Goal: Task Accomplishment & Management: Complete application form

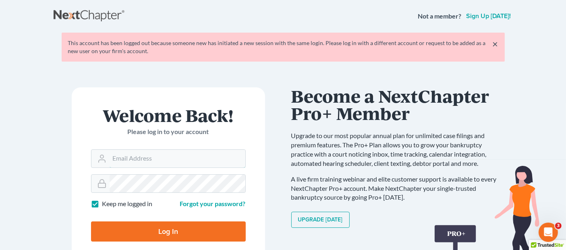
type input "[EMAIL_ADDRESS][DOMAIN_NAME]"
click at [173, 234] on input "Log In" at bounding box center [168, 231] width 155 height 20
type input "Thinking..."
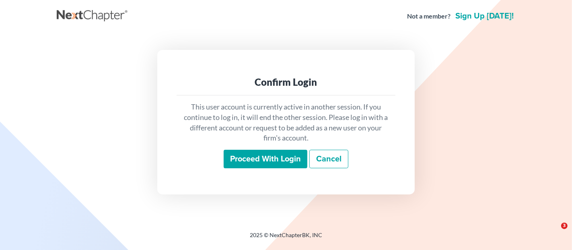
click at [270, 148] on div "This user account is currently active in another session. If you continue to lo…" at bounding box center [286, 134] width 219 height 79
click at [266, 160] on input "Proceed with login" at bounding box center [266, 159] width 84 height 19
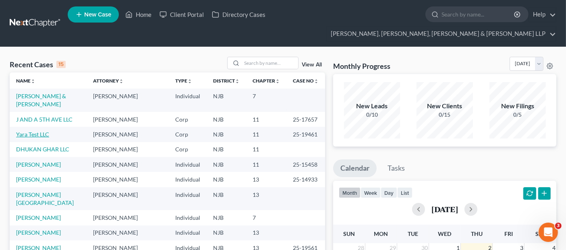
click at [43, 131] on link "Yara Test LLC" at bounding box center [32, 134] width 33 height 7
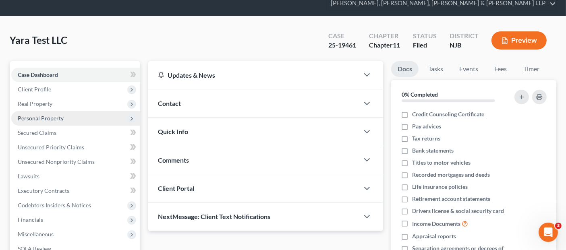
scroll to position [45, 0]
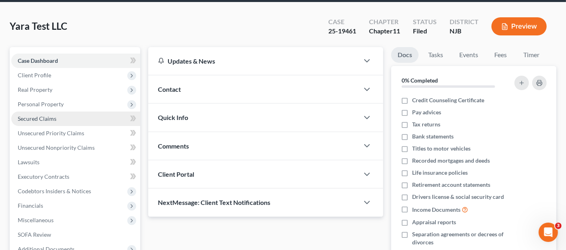
click at [83, 112] on link "Secured Claims" at bounding box center [75, 119] width 129 height 14
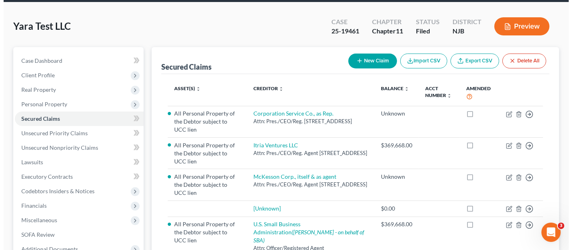
scroll to position [89, 0]
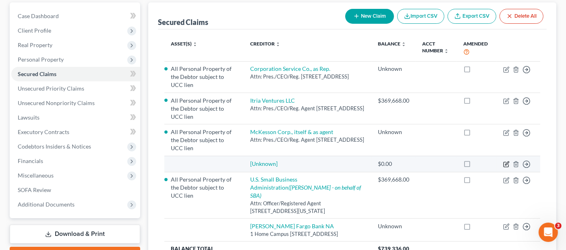
click at [505, 161] on icon "button" at bounding box center [506, 164] width 6 height 6
select select "0"
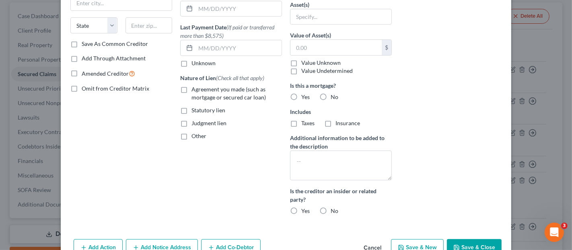
scroll to position [162, 0]
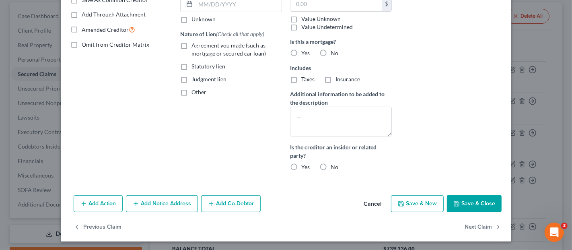
click at [377, 204] on button "Cancel" at bounding box center [372, 204] width 31 height 16
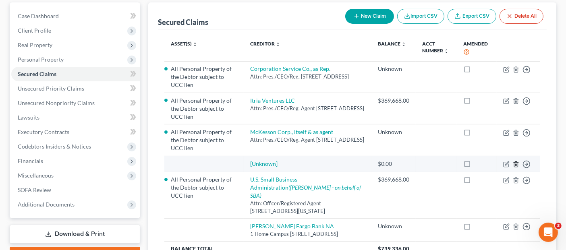
click at [518, 163] on polyline "button" at bounding box center [515, 163] width 5 height 0
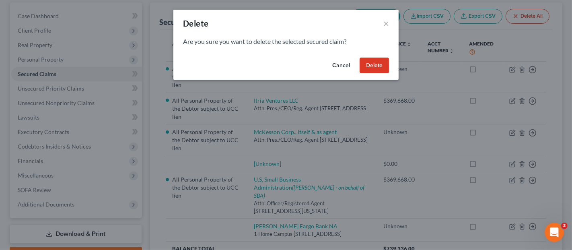
click at [377, 68] on button "Delete" at bounding box center [374, 66] width 29 height 16
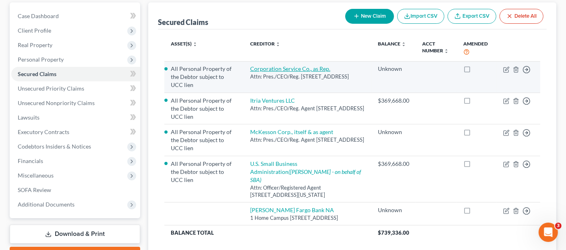
click at [317, 65] on link "Corporation Service Co., as Rep." at bounding box center [290, 68] width 80 height 7
select select "14"
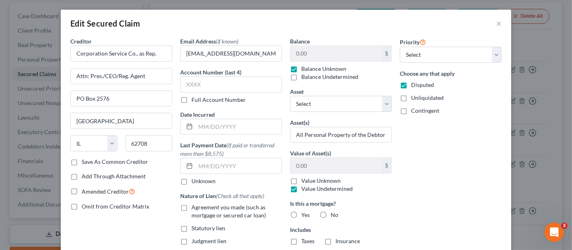
click at [120, 161] on label "Save As Common Creditor" at bounding box center [115, 162] width 66 height 8
click at [90, 161] on input "Save As Common Creditor" at bounding box center [87, 160] width 5 height 5
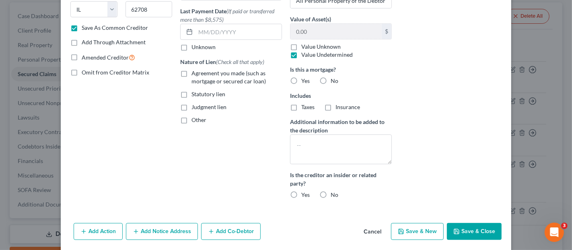
click at [473, 220] on div "Add Action Add Notice Address Add Co-Debtor Cancel Save & New Save & Close" at bounding box center [286, 233] width 451 height 27
click at [471, 224] on button "Save & Close" at bounding box center [474, 231] width 55 height 17
checkbox input "false"
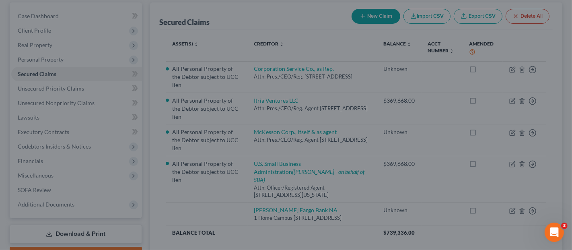
scroll to position [87, 0]
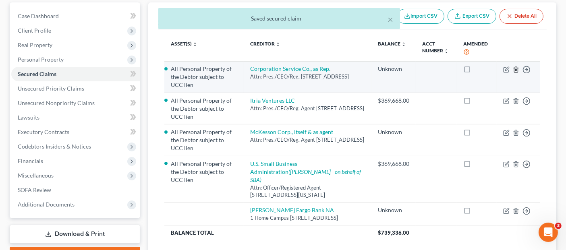
click at [514, 67] on icon "button" at bounding box center [516, 69] width 4 height 5
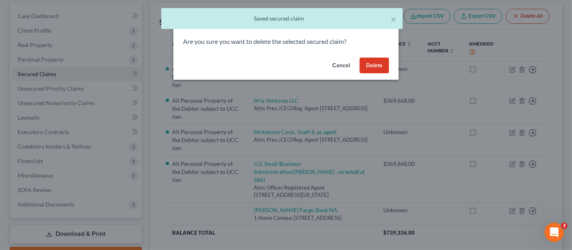
click at [366, 65] on button "Delete" at bounding box center [374, 66] width 29 height 16
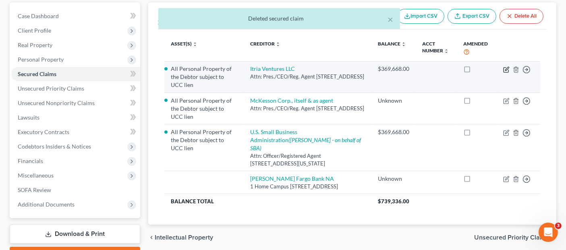
click at [506, 66] on icon "button" at bounding box center [506, 69] width 6 height 6
select select "7"
select select "0"
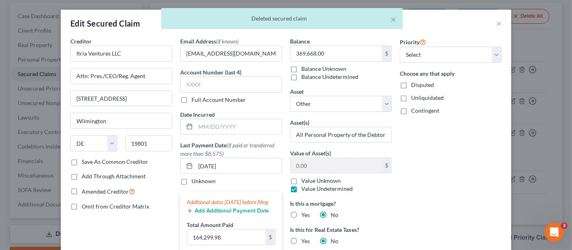
scroll to position [179, 0]
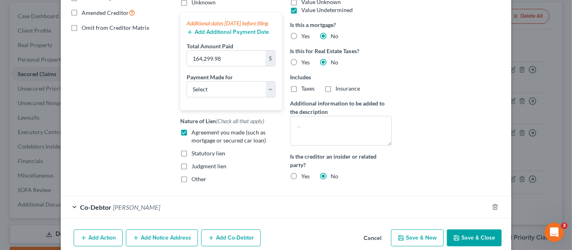
click at [156, 240] on button "Add Notice Address" at bounding box center [162, 237] width 72 height 17
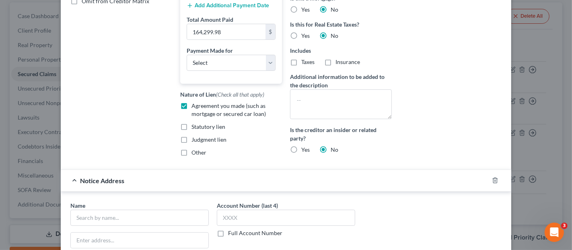
scroll to position [223, 0]
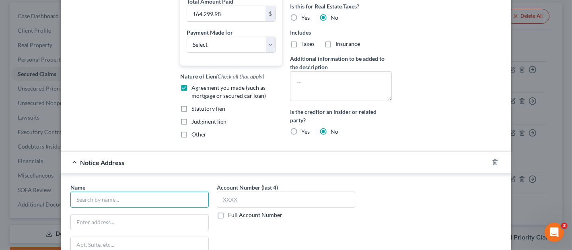
click at [141, 198] on input "text" at bounding box center [139, 200] width 138 height 16
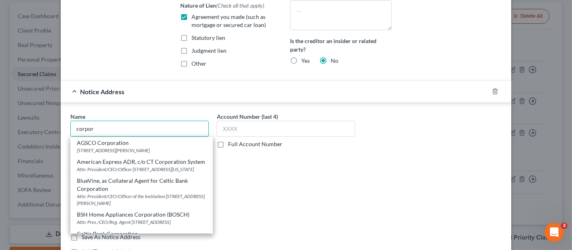
scroll to position [313, 0]
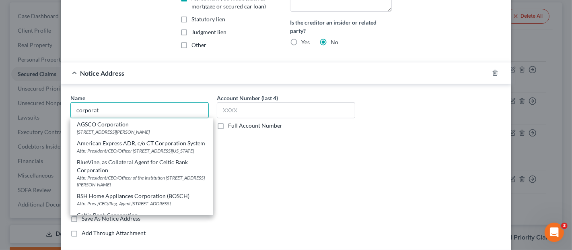
drag, startPoint x: 163, startPoint y: 113, endPoint x: 78, endPoint y: 99, distance: 85.8
click at [78, 99] on div "Name * corporat AGSCO Corporation 60 Chapin Road, Pine Brook, NJ 07058 American…" at bounding box center [286, 167] width 451 height 166
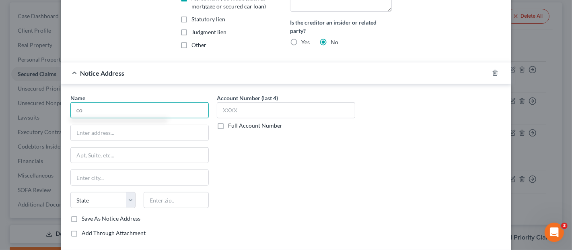
type input "c"
type input "s"
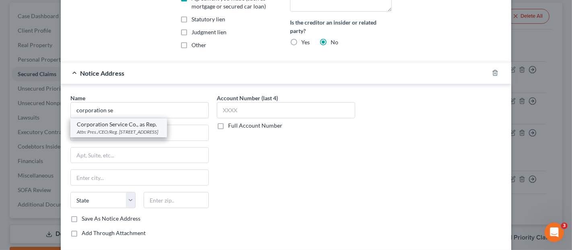
click at [97, 128] on div "Corporation Service Co., as Rep." at bounding box center [119, 124] width 84 height 8
type input "Corporation Service Co., as Rep."
type input "Attn: Pres./CEO/Reg. Agent"
type input "PO Box 2576"
type input "Springfield"
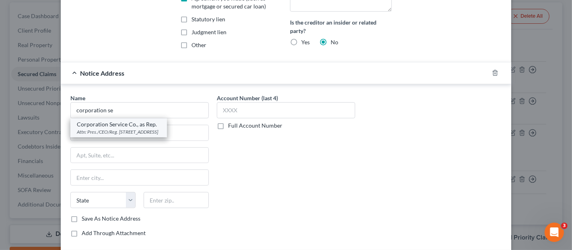
select select "14"
type input "62708"
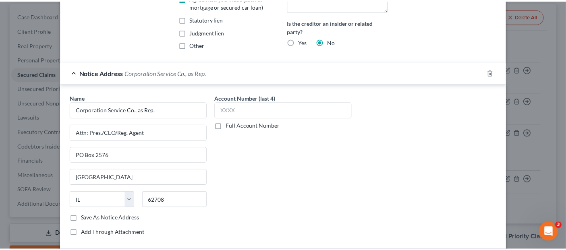
scroll to position [407, 0]
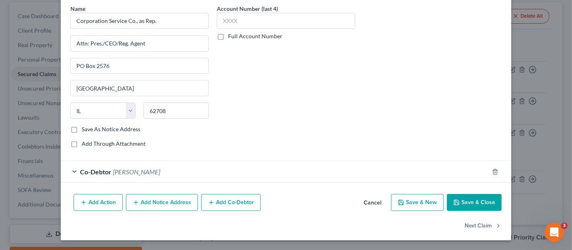
click at [479, 201] on button "Save & Close" at bounding box center [474, 202] width 55 height 17
select select
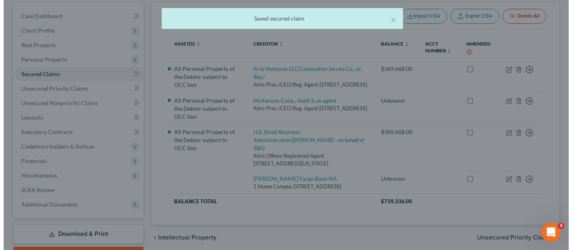
scroll to position [0, 0]
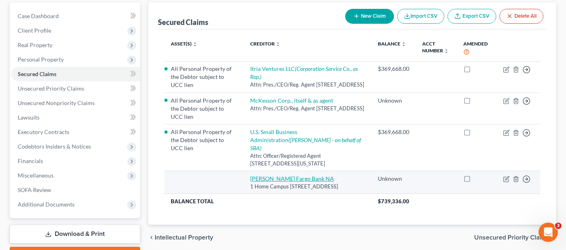
click at [287, 175] on link "Wells Fargo Bank NA" at bounding box center [292, 178] width 84 height 7
select select "16"
select select "0"
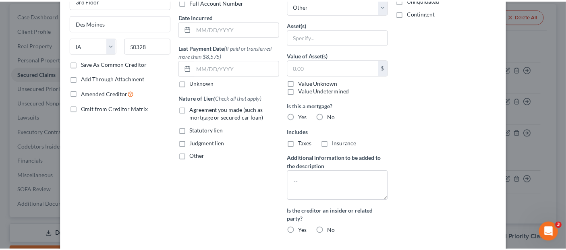
scroll to position [134, 0]
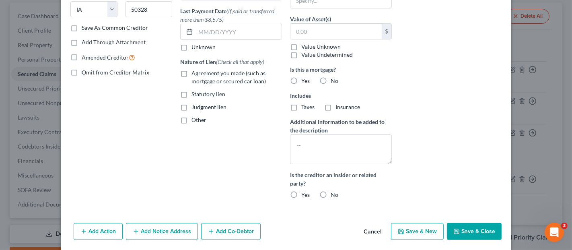
click at [365, 227] on button "Cancel" at bounding box center [372, 232] width 31 height 16
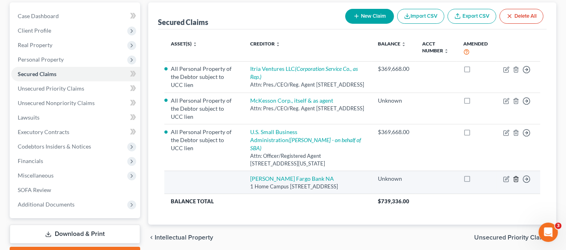
click at [516, 176] on icon "button" at bounding box center [515, 179] width 6 height 6
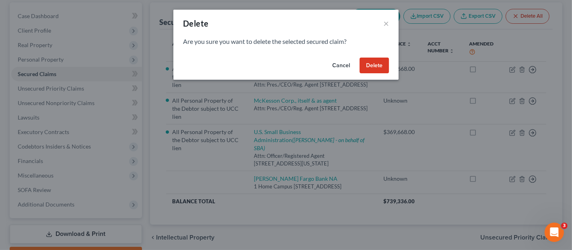
click at [370, 67] on button "Delete" at bounding box center [374, 66] width 29 height 16
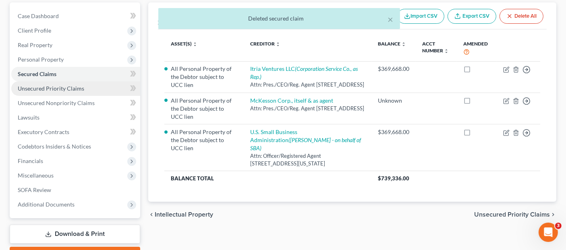
click at [67, 81] on link "Unsecured Priority Claims" at bounding box center [75, 88] width 129 height 14
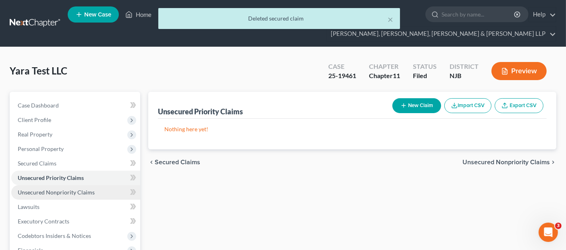
click at [68, 189] on span "Unsecured Nonpriority Claims" at bounding box center [56, 192] width 77 height 7
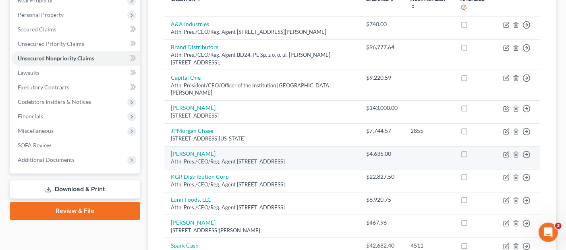
scroll to position [45, 0]
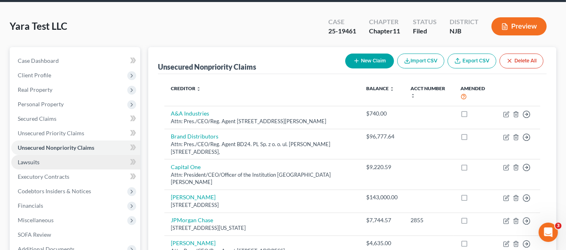
click at [60, 155] on link "Lawsuits" at bounding box center [75, 162] width 129 height 14
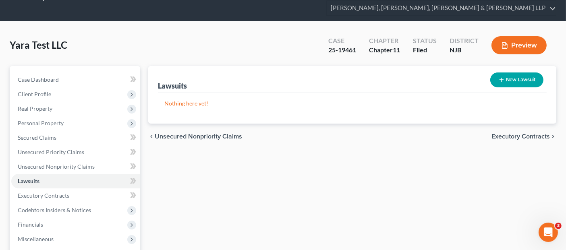
scroll to position [45, 0]
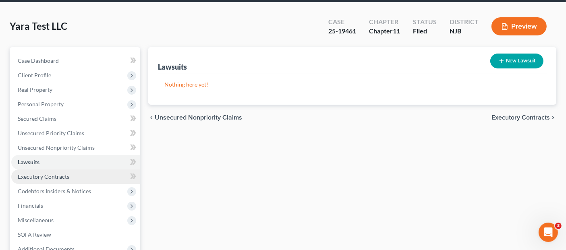
click at [67, 173] on span "Executory Contracts" at bounding box center [44, 176] width 52 height 7
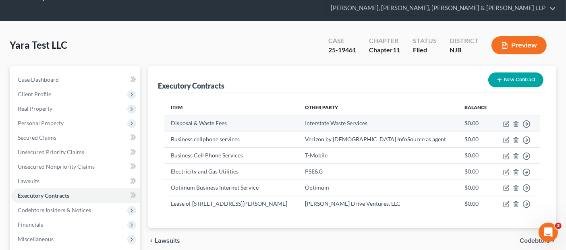
scroll to position [45, 0]
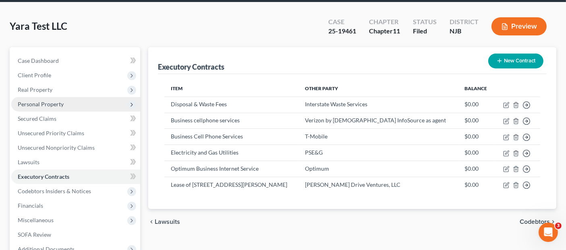
click at [41, 97] on span "Personal Property" at bounding box center [75, 104] width 129 height 14
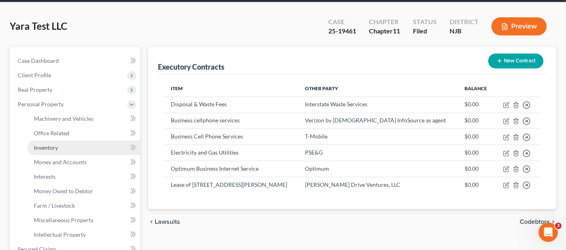
click at [58, 140] on link "Inventory" at bounding box center [83, 147] width 113 height 14
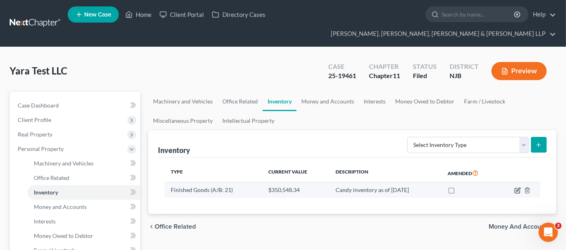
click at [516, 188] on icon "button" at bounding box center [518, 190] width 4 height 4
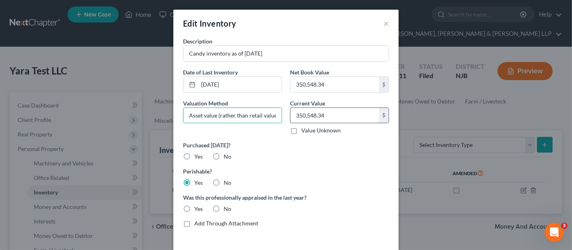
scroll to position [0, 2]
drag, startPoint x: 219, startPoint y: 116, endPoint x: 288, endPoint y: 115, distance: 68.8
click at [288, 115] on div "Description Candy inventory as of 9/2/25 Date of Last Inventory 09/02/2025 Net …" at bounding box center [286, 135] width 214 height 197
type input "Asset value"
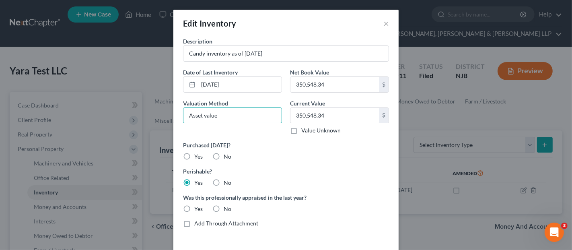
click at [323, 194] on label "Was this professionally appraised in the last year?" at bounding box center [286, 197] width 206 height 8
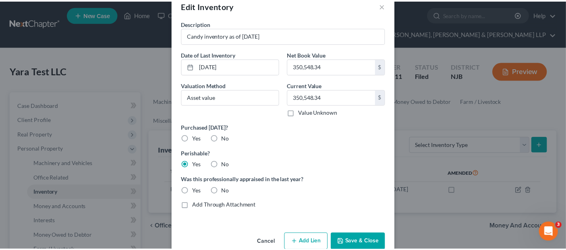
scroll to position [33, 0]
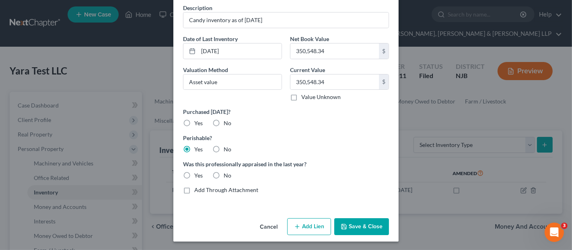
click at [353, 221] on button "Save & Close" at bounding box center [362, 226] width 55 height 17
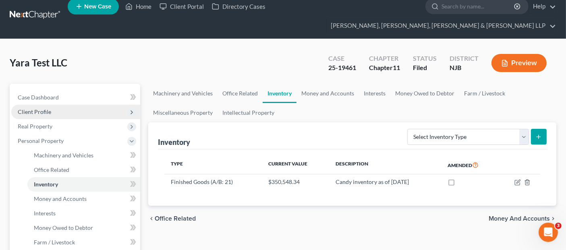
scroll to position [0, 0]
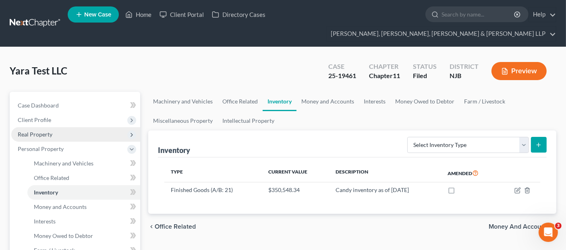
click at [68, 127] on span "Real Property" at bounding box center [75, 134] width 129 height 14
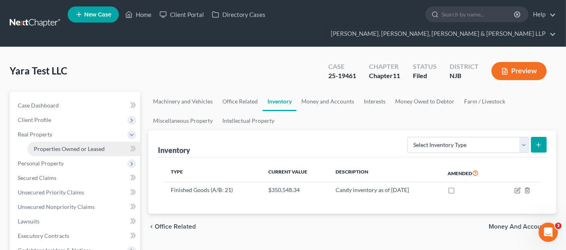
click at [69, 142] on link "Properties Owned or Leased" at bounding box center [83, 149] width 113 height 14
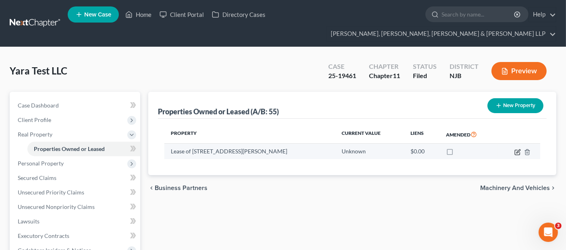
click at [515, 149] on icon "button" at bounding box center [517, 152] width 6 height 6
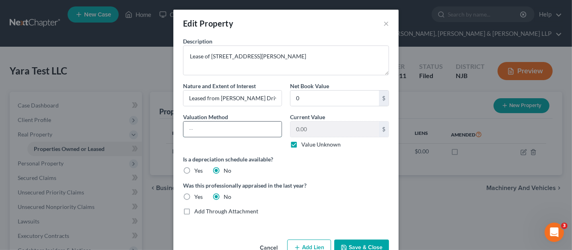
click at [252, 132] on input "text" at bounding box center [233, 129] width 98 height 15
type input "Debtor's estimate."
click at [348, 244] on button "Save & Close" at bounding box center [362, 248] width 55 height 17
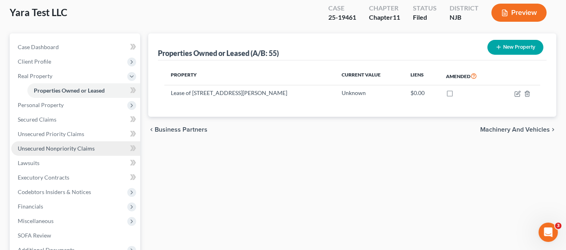
scroll to position [45, 0]
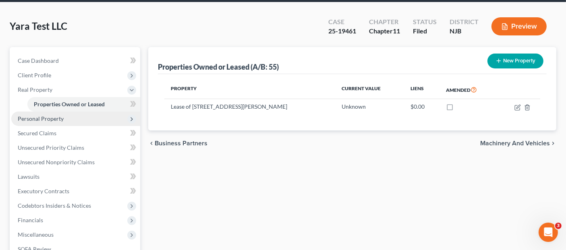
click at [66, 112] on span "Personal Property" at bounding box center [75, 119] width 129 height 14
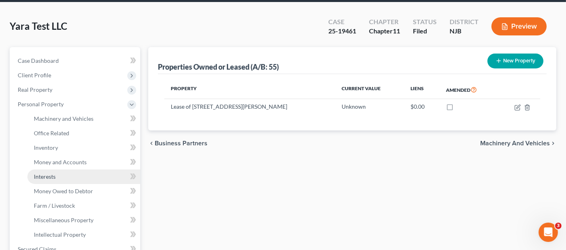
click at [66, 169] on link "Interests" at bounding box center [83, 176] width 113 height 14
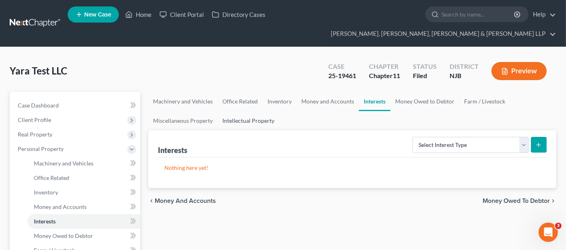
click at [259, 111] on link "Intellectual Property" at bounding box center [248, 120] width 62 height 19
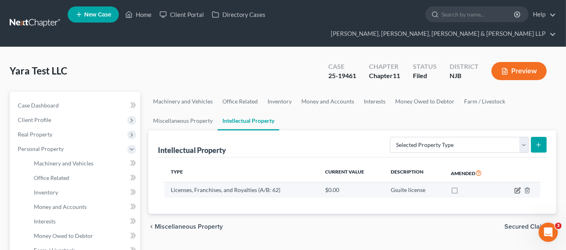
click at [518, 187] on icon "button" at bounding box center [517, 190] width 6 height 6
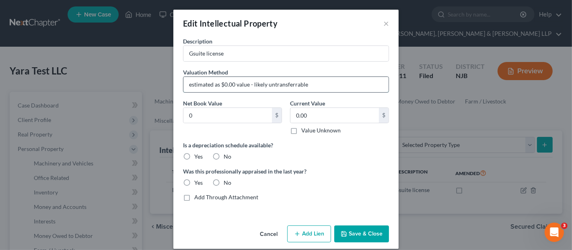
click at [201, 85] on input "estimated as $0.00 value - likely untransferrable" at bounding box center [286, 84] width 205 height 15
drag, startPoint x: 229, startPoint y: 83, endPoint x: 352, endPoint y: 94, distance: 123.2
click at [352, 94] on div "Description Gsuite license Valuation Method est. as $0.00 value - likely untran…" at bounding box center [286, 122] width 214 height 171
type input "est. as $0.00 value"
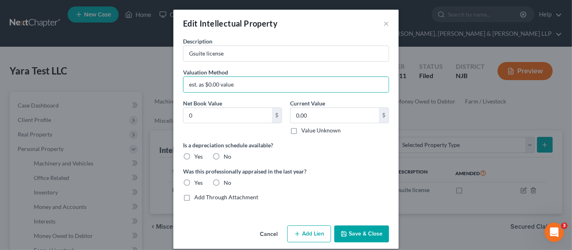
click at [351, 229] on button "Save & Close" at bounding box center [362, 233] width 55 height 17
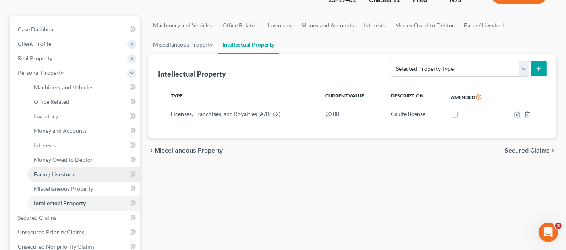
scroll to position [89, 0]
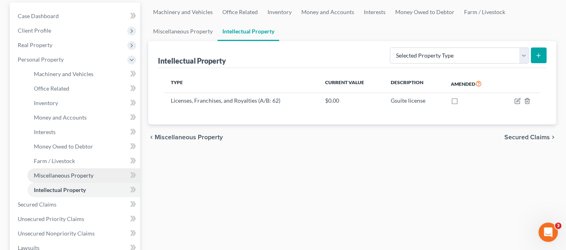
click at [85, 172] on span "Miscellaneous Property" at bounding box center [64, 175] width 60 height 7
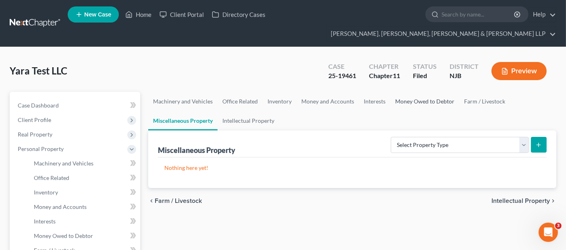
click at [413, 92] on link "Money Owed to Debtor" at bounding box center [424, 101] width 69 height 19
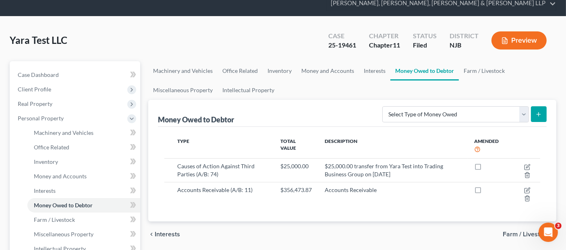
scroll to position [45, 0]
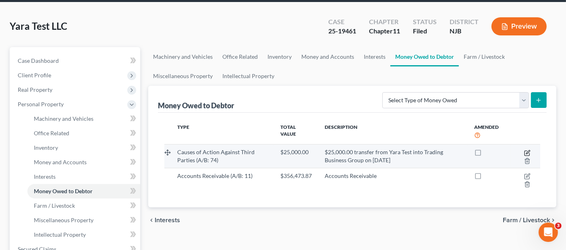
click at [530, 150] on icon "button" at bounding box center [527, 153] width 6 height 6
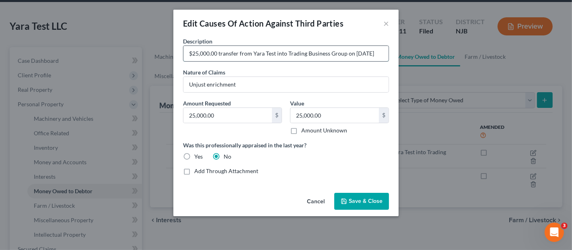
drag, startPoint x: 288, startPoint y: 54, endPoint x: 345, endPoint y: 53, distance: 57.2
click at [345, 53] on input "$25,000.00 transfer from Yara Test into Trading Business Group on June 10th 2025" at bounding box center [286, 53] width 205 height 15
click at [301, 55] on input "$25,000.00 transfer from Yara Test into TBG on June 10th 2025" at bounding box center [286, 53] width 205 height 15
drag, startPoint x: 301, startPoint y: 55, endPoint x: 367, endPoint y: 58, distance: 66.5
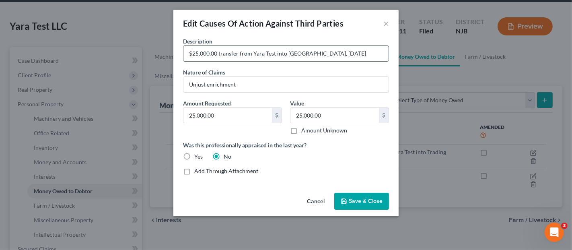
click at [367, 58] on input "$25,000.00 transfer from Yara Test into TBG, June 10th 2025" at bounding box center [286, 53] width 205 height 15
click at [281, 53] on input "$25,000.00 transfer from Yara Test into TBG, 6/10/2025" at bounding box center [286, 53] width 205 height 15
type input "$25,000.00 transfer from Yara Test to TBG, 6/10/2025"
click at [368, 199] on span "Save & Close" at bounding box center [366, 201] width 34 height 7
